Goal: Use online tool/utility: Utilize a website feature to perform a specific function

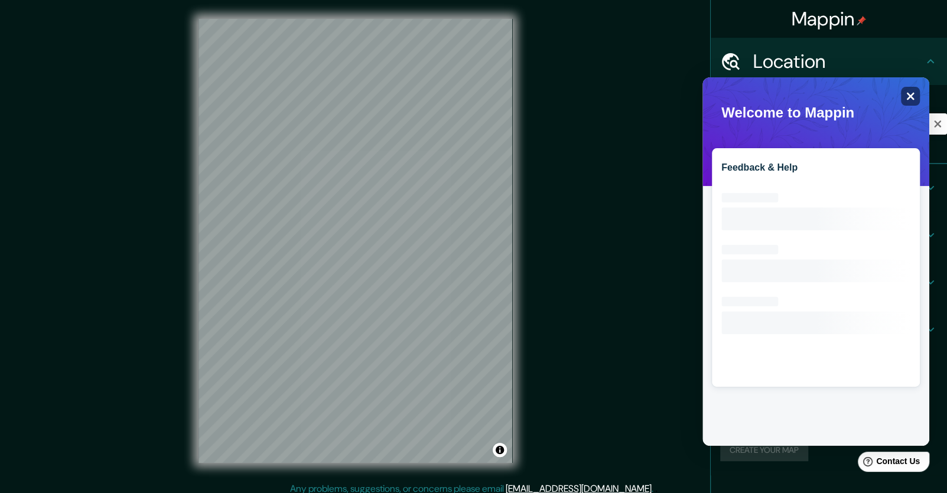
click at [712, 82] on span at bounding box center [712, 82] width 0 height 0
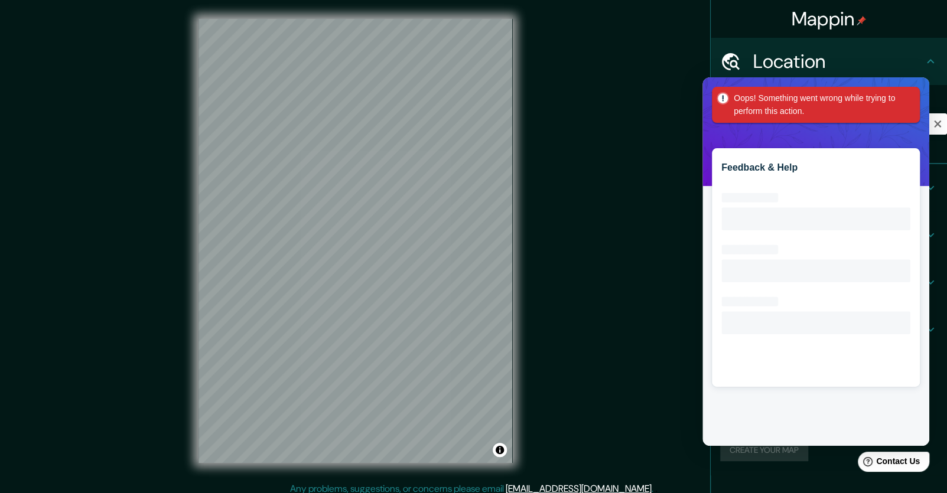
click at [659, 160] on div "© Mapbox © OpenStreetMap Improve this map" at bounding box center [355, 241] width 853 height 444
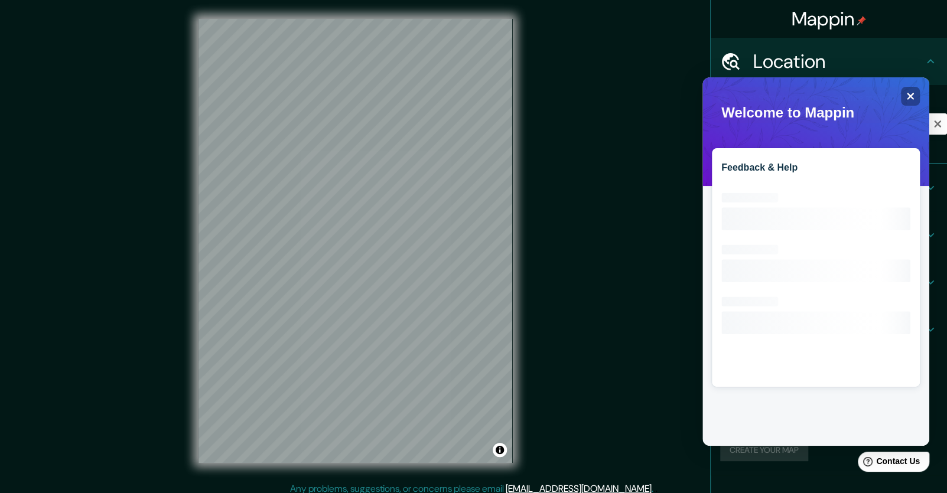
click at [924, 119] on div "Feedback & Help Loading interface..." at bounding box center [816, 261] width 227 height 369
click at [914, 98] on icon "Close" at bounding box center [910, 96] width 9 height 9
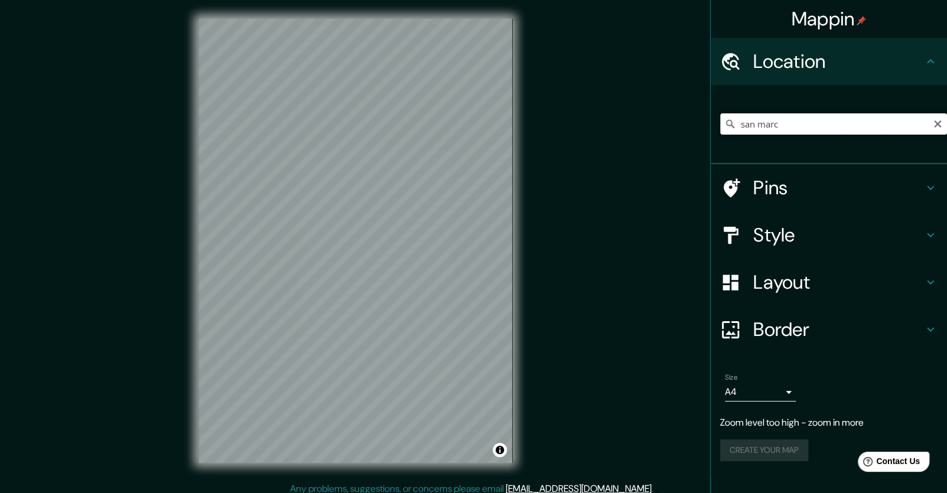
click at [843, 135] on input "san marc" at bounding box center [833, 123] width 227 height 21
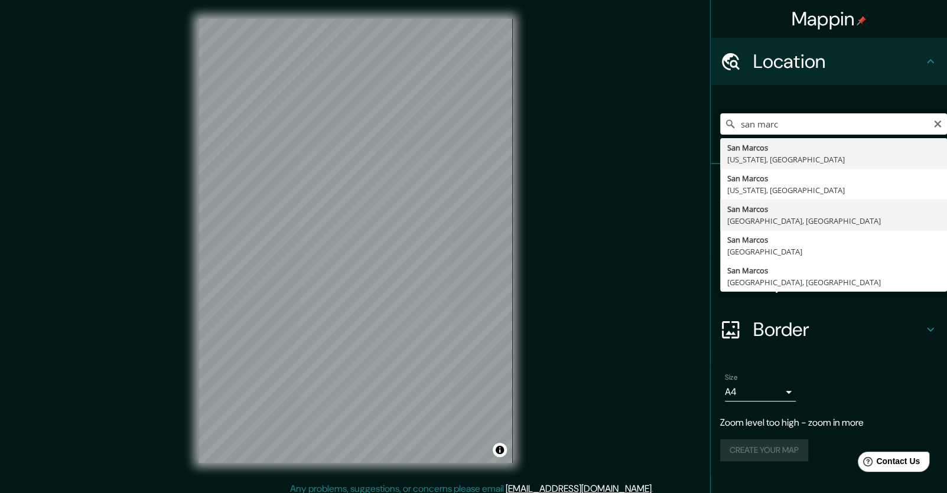
type input "[GEOGRAPHIC_DATA], [GEOGRAPHIC_DATA], [GEOGRAPHIC_DATA]"
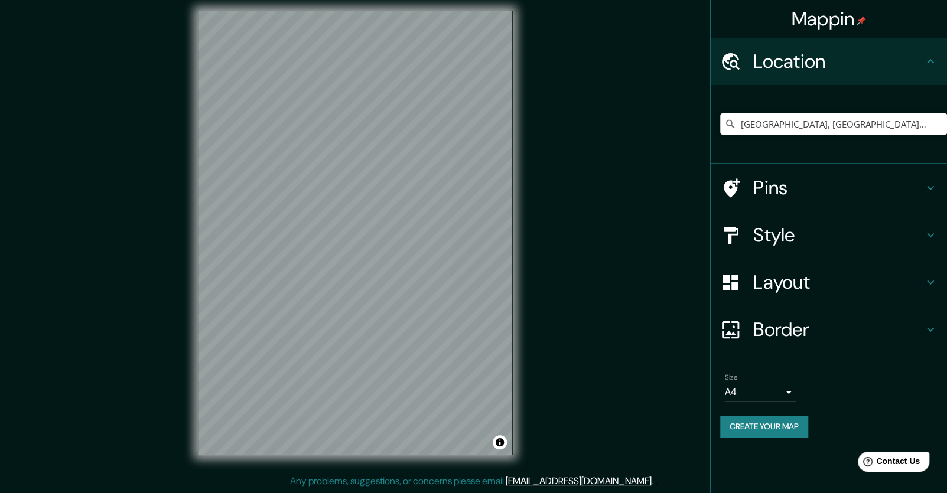
scroll to position [20, 0]
click at [778, 247] on h4 "Style" at bounding box center [838, 235] width 170 height 24
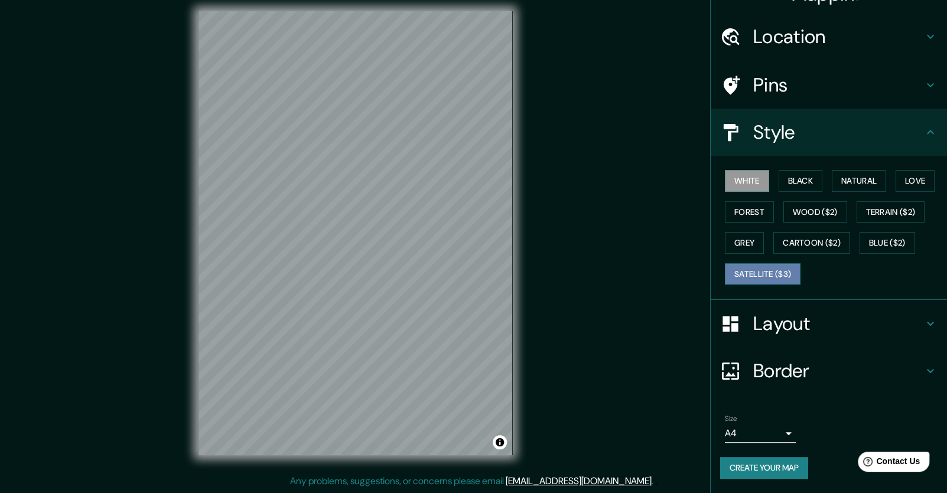
click at [784, 285] on button "Satellite ($3)" at bounding box center [763, 275] width 76 height 22
click at [841, 144] on h4 "Style" at bounding box center [838, 133] width 170 height 24
click at [749, 192] on button "White" at bounding box center [747, 181] width 44 height 22
